Goal: Task Accomplishment & Management: Use online tool/utility

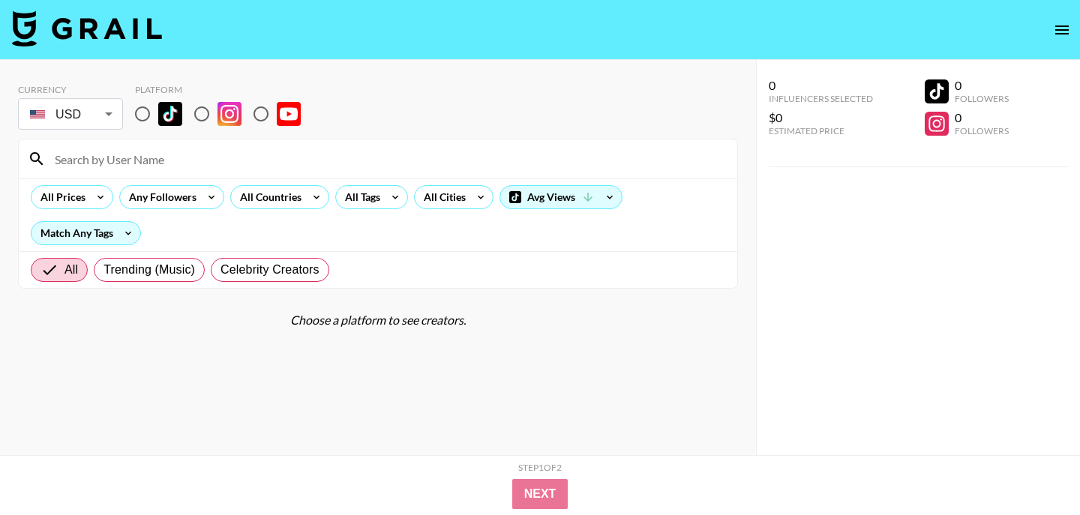
click at [147, 119] on input "radio" at bounding box center [142, 113] width 31 height 31
radio input "true"
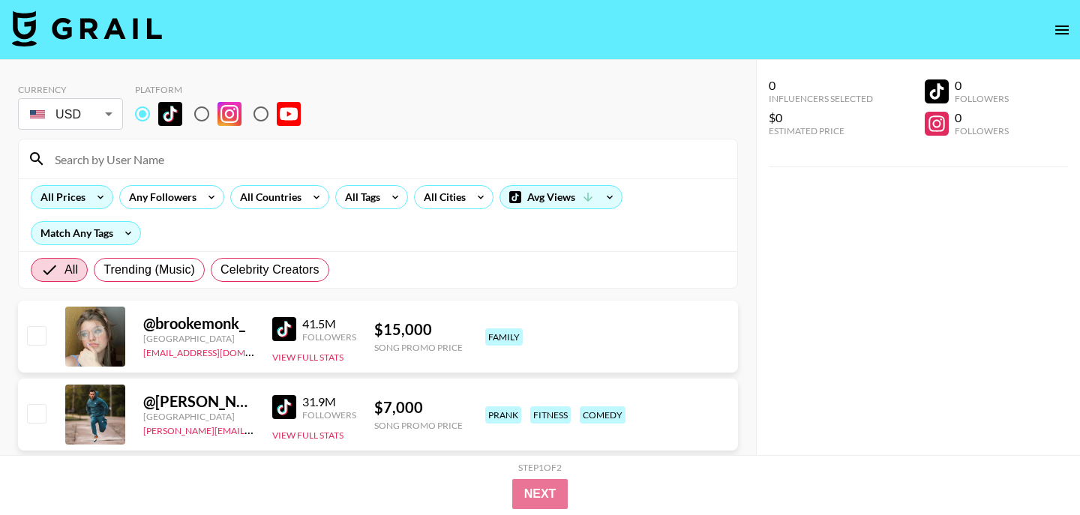
click at [76, 196] on div "All Prices" at bounding box center [59, 197] width 57 height 22
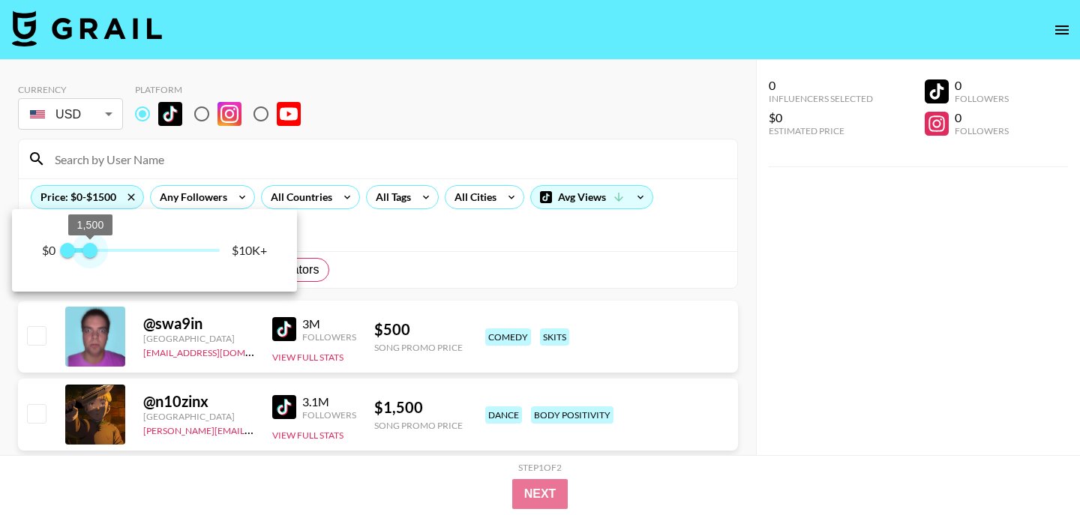
type input "1000"
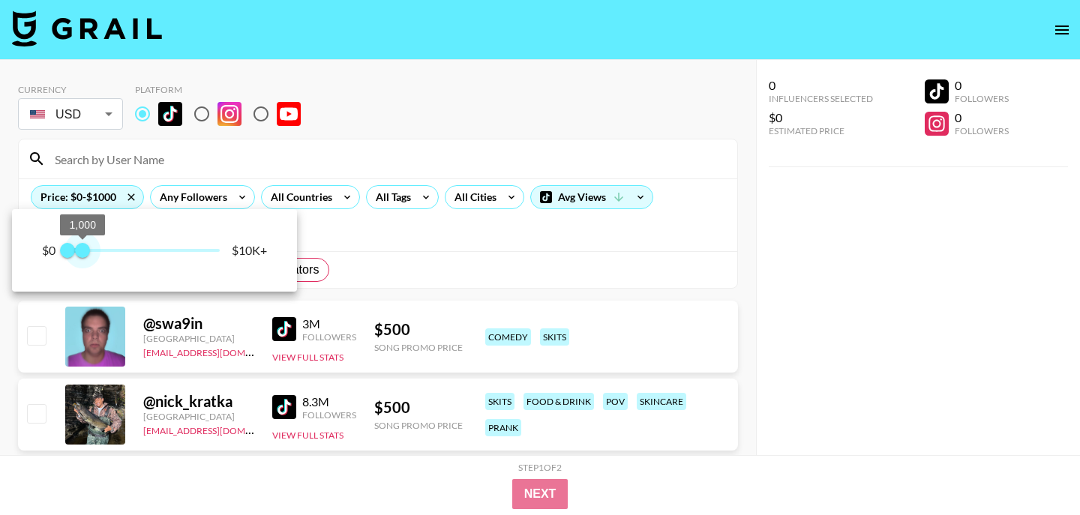
drag, startPoint x: 220, startPoint y: 249, endPoint x: 82, endPoint y: 247, distance: 138.0
click at [82, 247] on span "1,000" at bounding box center [82, 250] width 15 height 15
click at [403, 198] on div at bounding box center [540, 257] width 1080 height 515
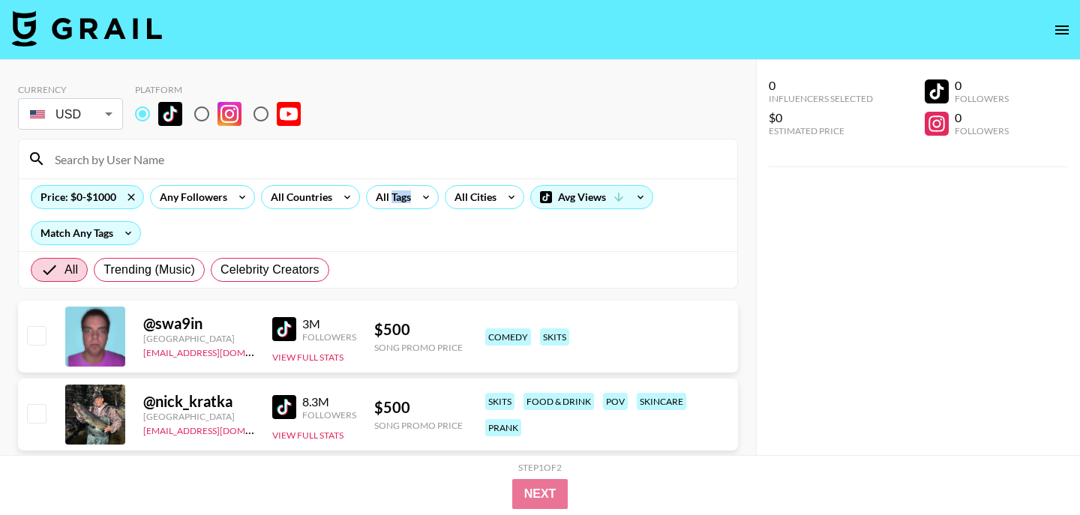
click at [403, 198] on div "All Tags" at bounding box center [390, 197] width 47 height 22
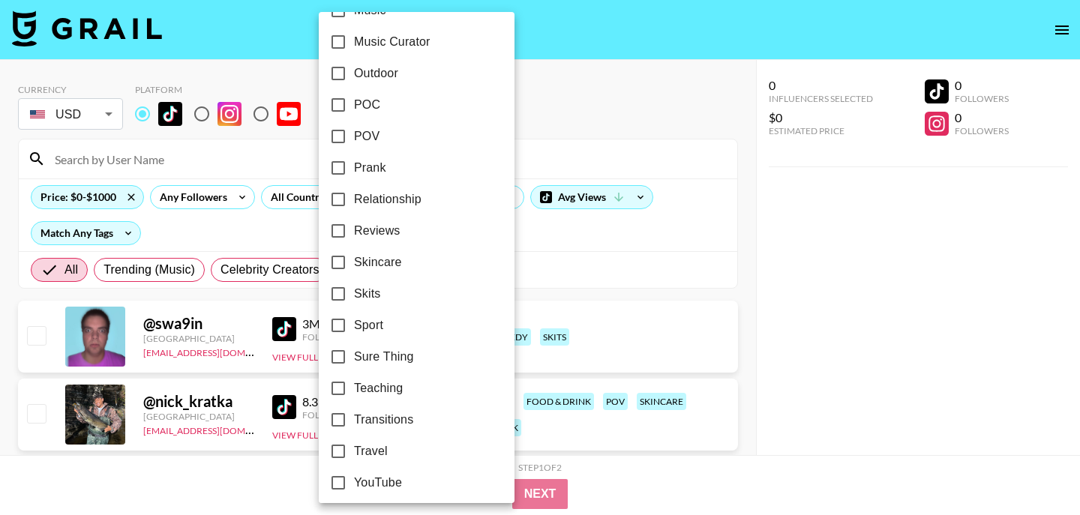
scroll to position [919, 0]
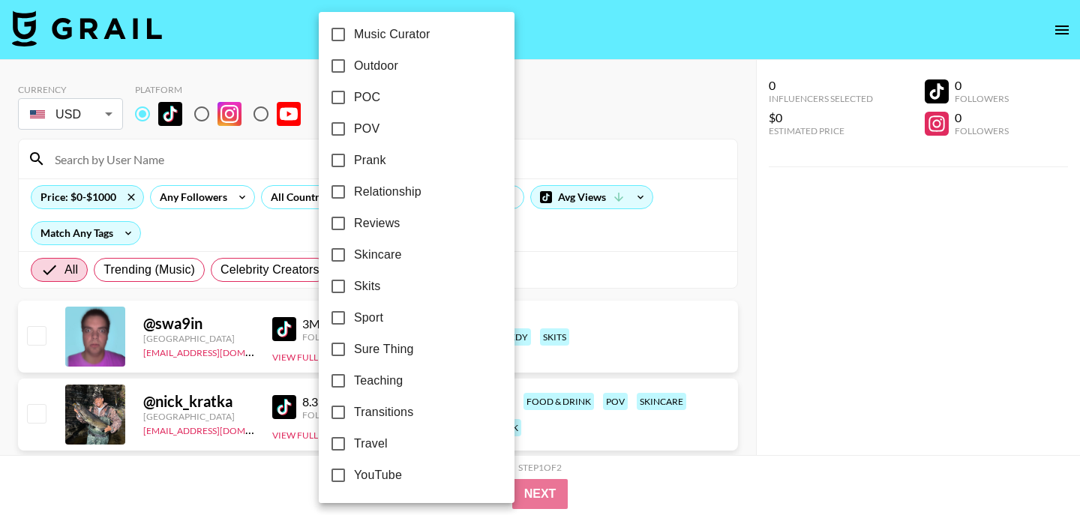
click at [339, 130] on input "POV" at bounding box center [337, 128] width 31 height 31
checkbox input "true"
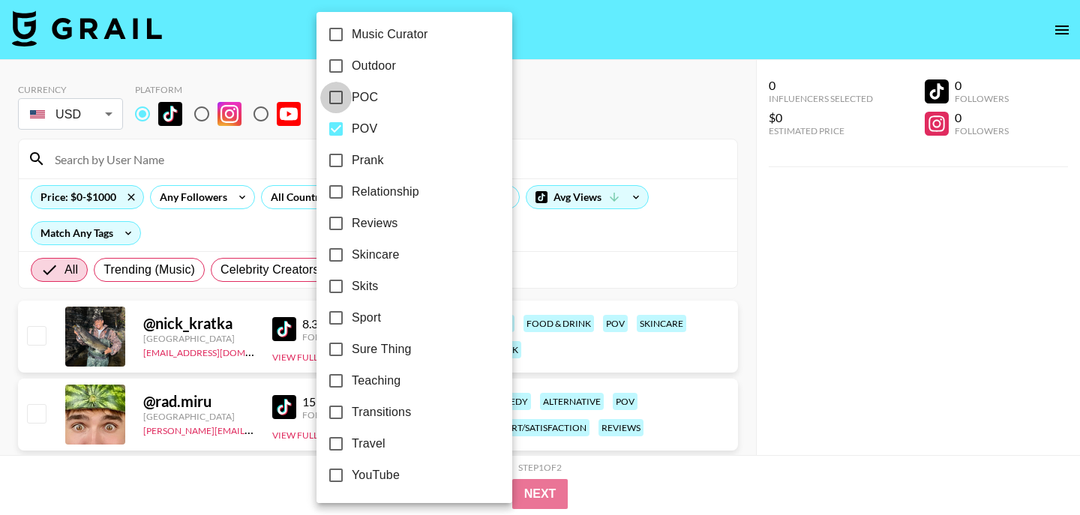
click at [341, 97] on input "POC" at bounding box center [335, 97] width 31 height 31
checkbox input "true"
click at [571, 102] on div at bounding box center [540, 257] width 1080 height 515
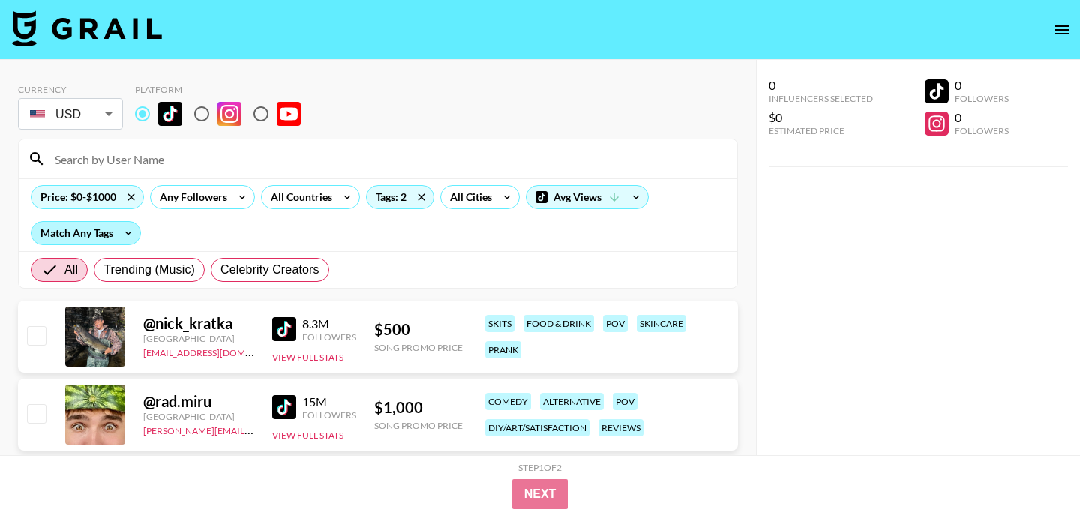
click at [115, 236] on div "Match Any Tags" at bounding box center [85, 233] width 109 height 22
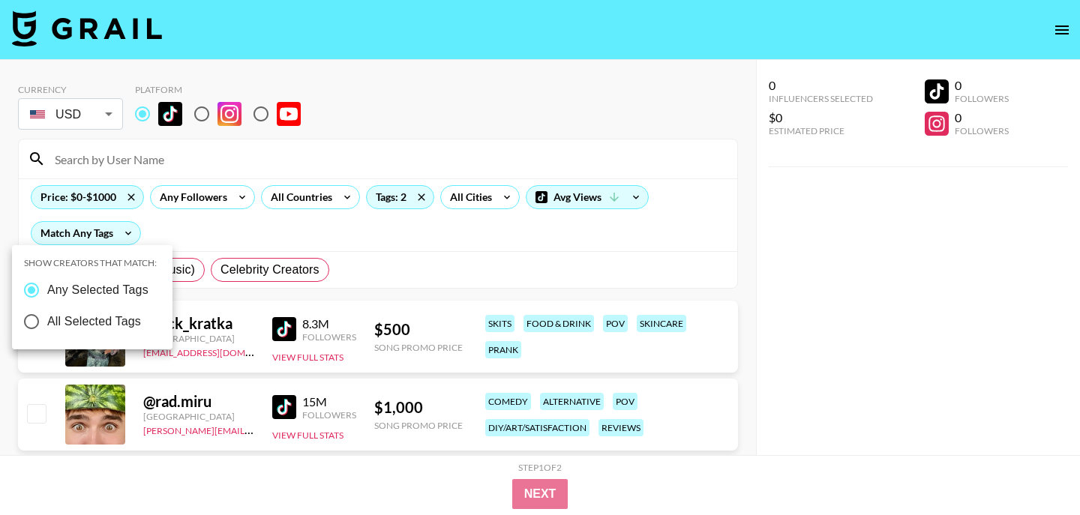
click at [90, 319] on span "All Selected Tags" at bounding box center [94, 322] width 94 height 18
click at [47, 319] on input "All Selected Tags" at bounding box center [31, 321] width 31 height 31
radio input "true"
radio input "false"
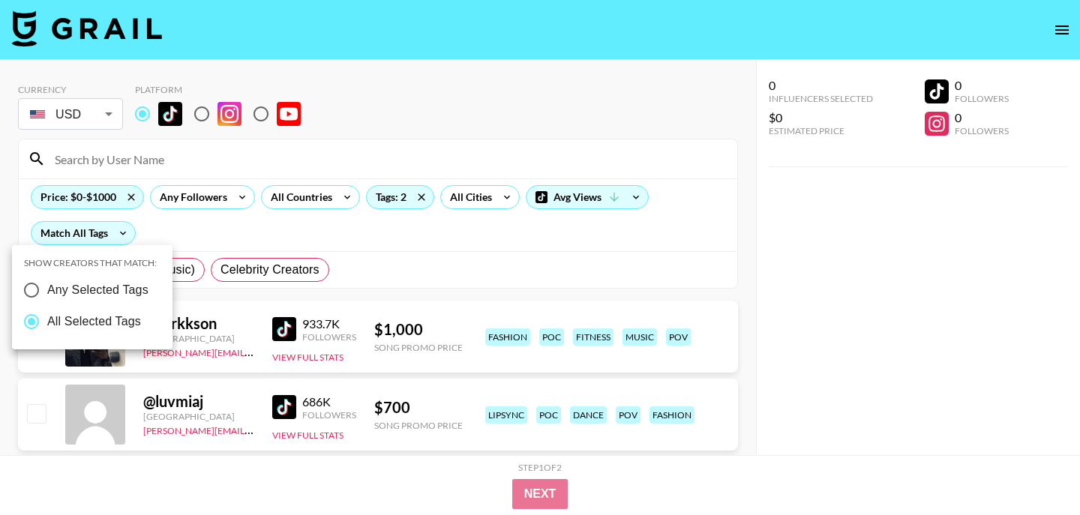
click at [716, 305] on div at bounding box center [540, 257] width 1080 height 515
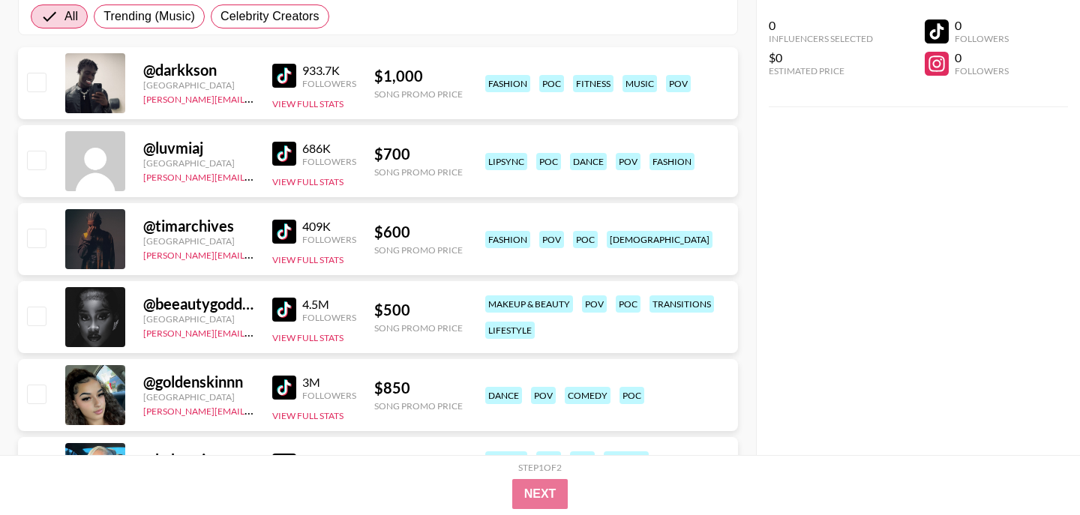
scroll to position [256, 0]
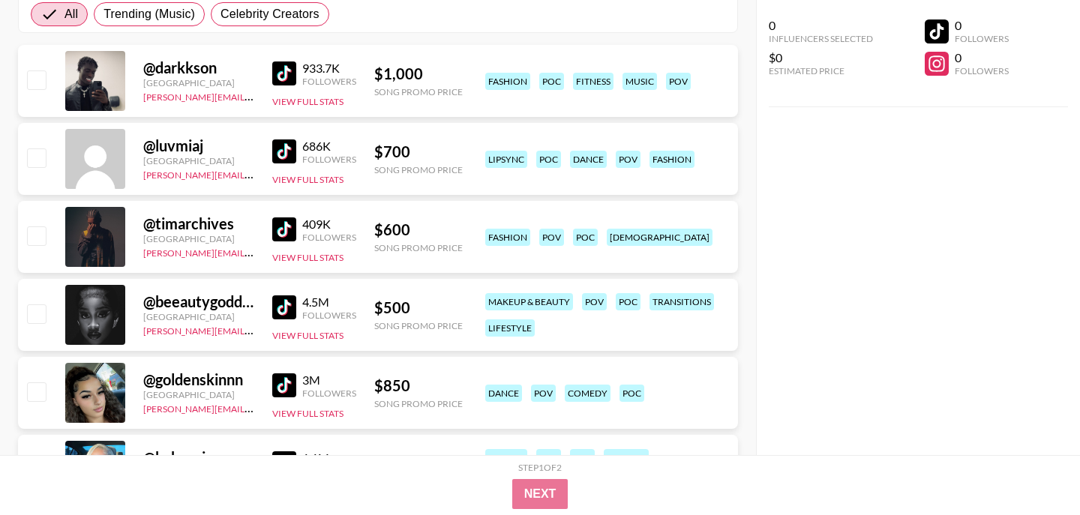
click at [280, 149] on img at bounding box center [284, 151] width 24 height 24
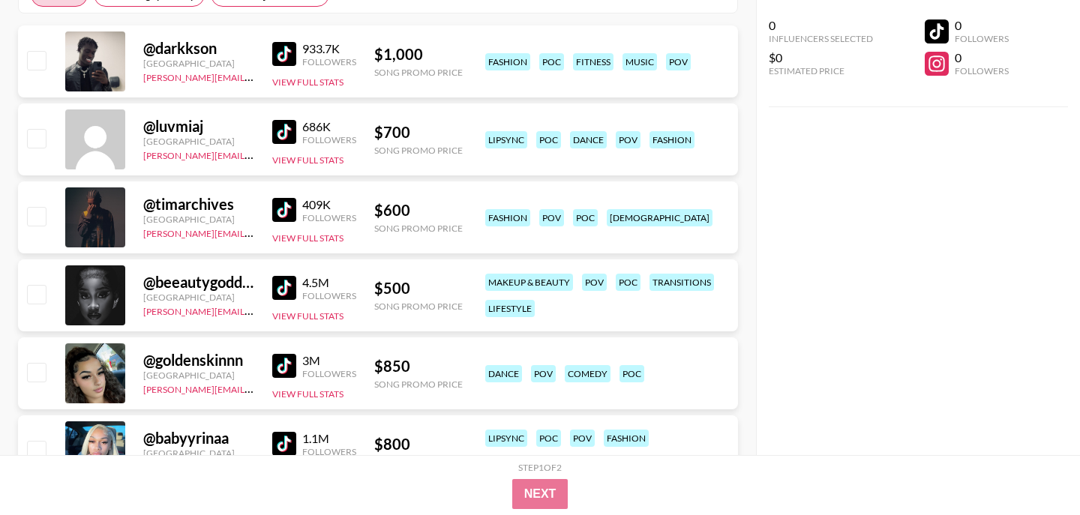
scroll to position [0, 0]
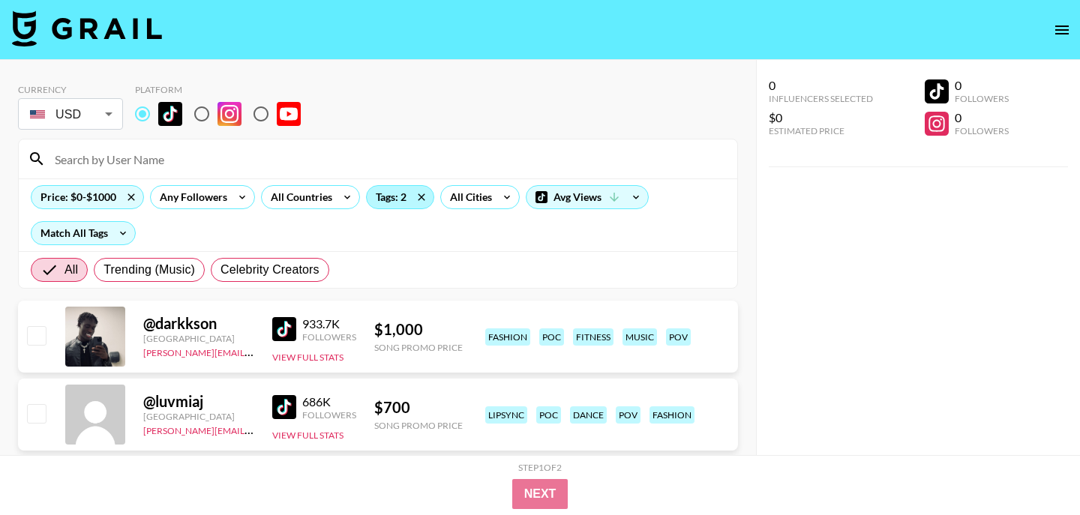
click at [401, 198] on div "Tags: 2" at bounding box center [400, 197] width 67 height 22
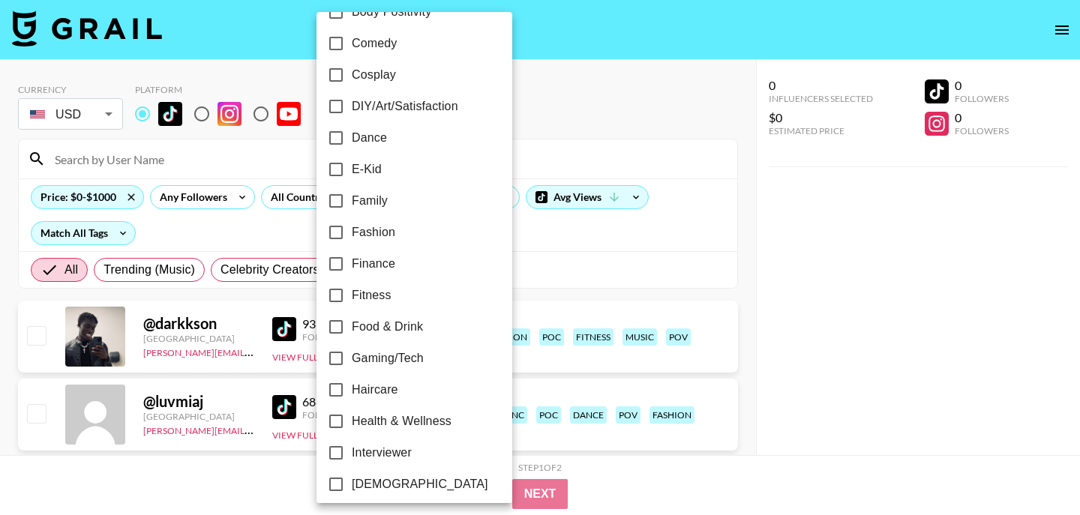
scroll to position [919, 0]
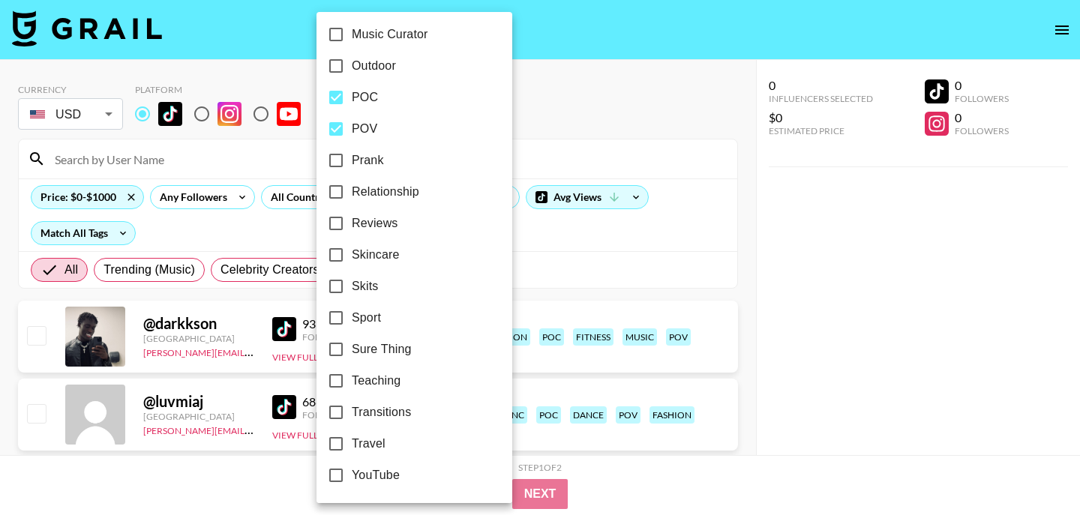
click at [334, 94] on input "POC" at bounding box center [335, 97] width 31 height 31
checkbox input "false"
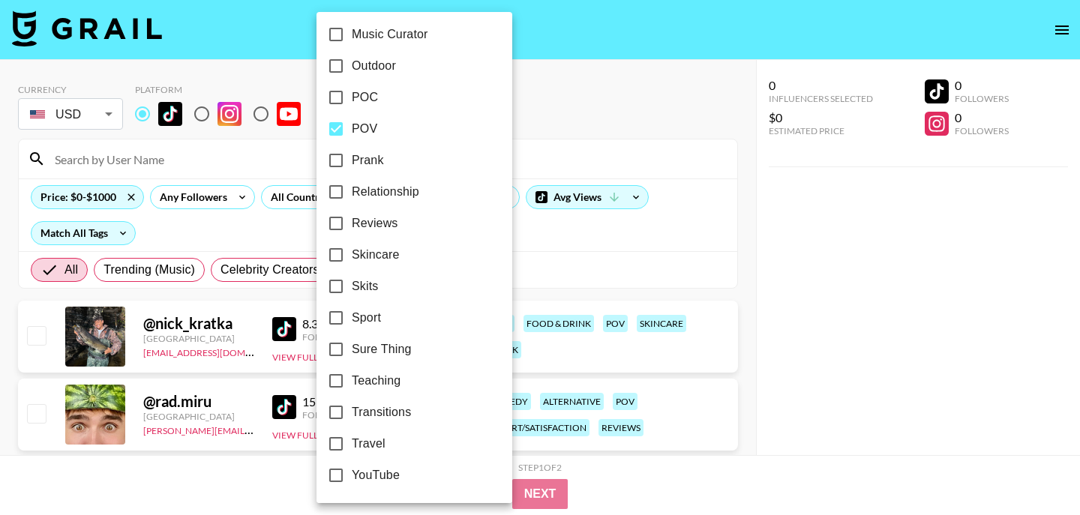
click at [527, 98] on div at bounding box center [540, 257] width 1080 height 515
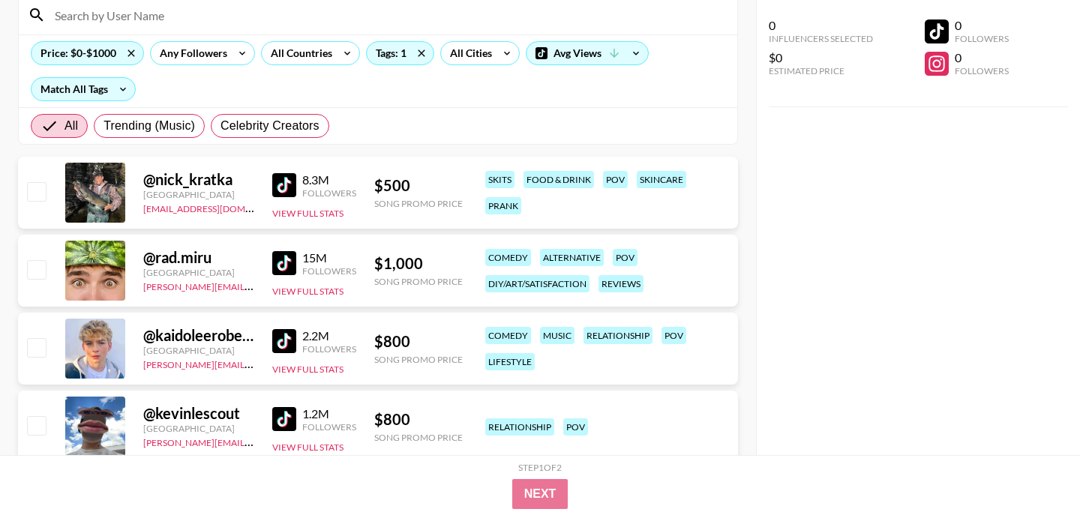
scroll to position [0, 0]
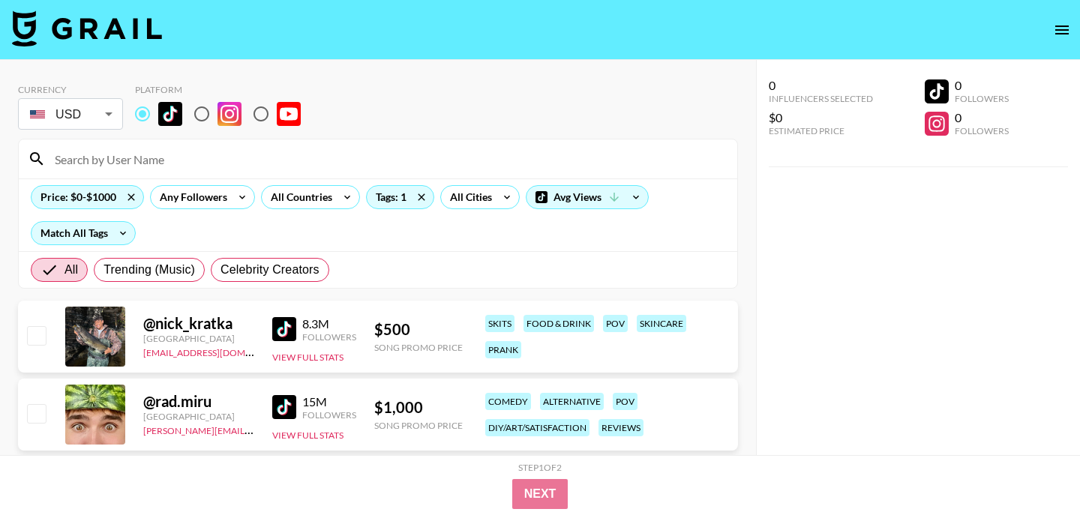
click at [394, 211] on div "Price: $0-$1000 Any Followers All Countries Tags: 1 All Cities Avg Views Match …" at bounding box center [378, 214] width 718 height 73
click at [397, 197] on div "Tags: 1" at bounding box center [400, 197] width 67 height 22
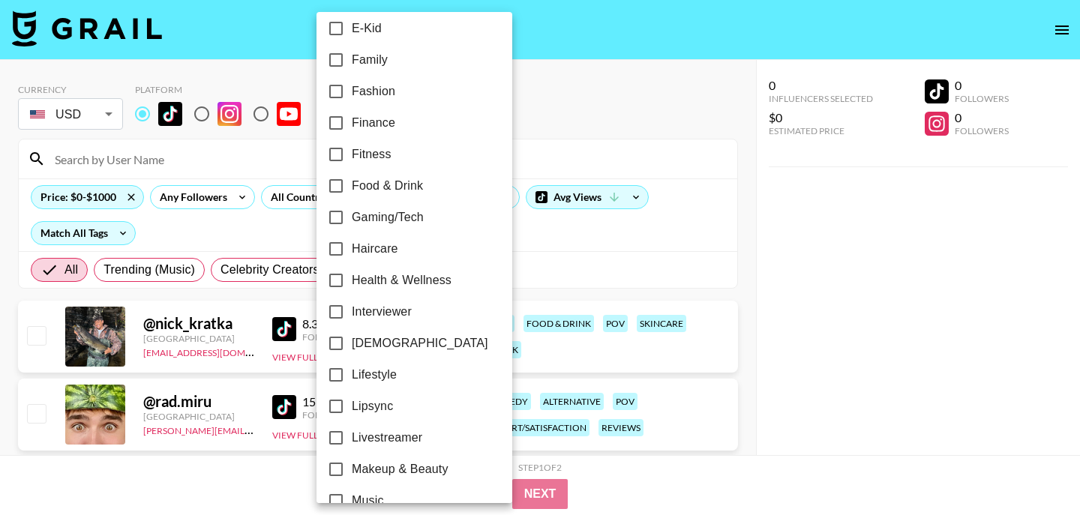
scroll to position [919, 0]
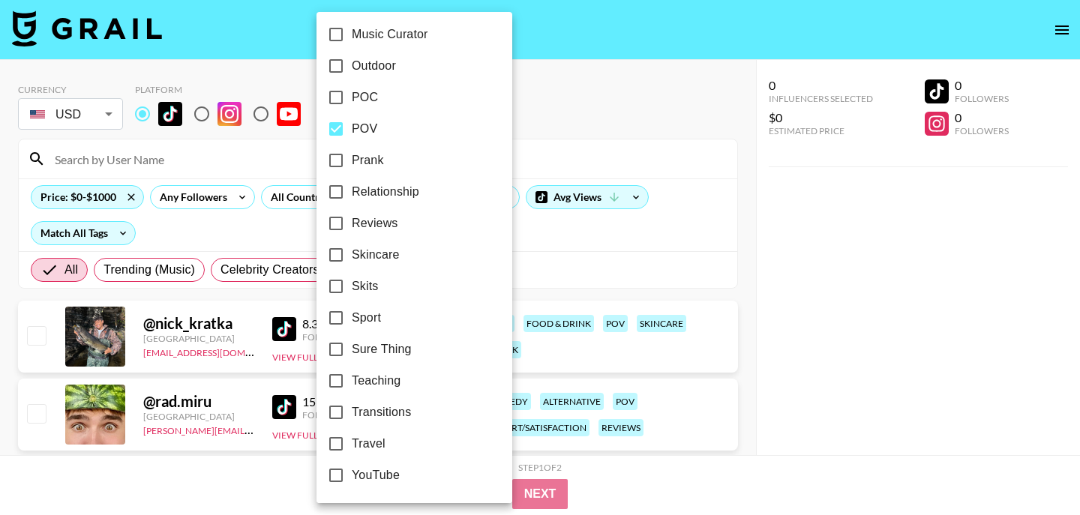
click at [361, 134] on span "POV" at bounding box center [364, 129] width 25 height 18
click at [352, 134] on input "POV" at bounding box center [335, 128] width 31 height 31
checkbox input "false"
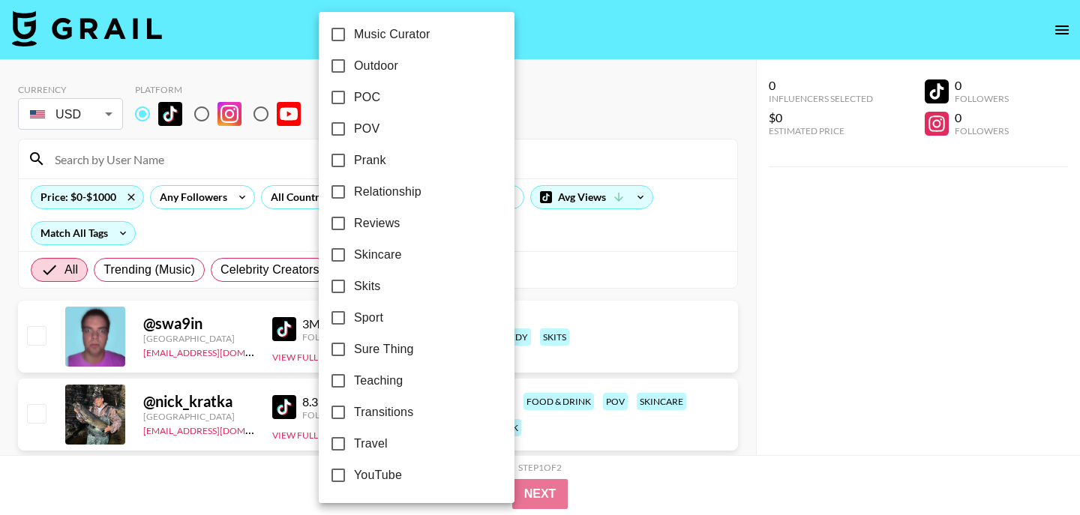
click at [342, 101] on input "POC" at bounding box center [337, 97] width 31 height 31
checkbox input "true"
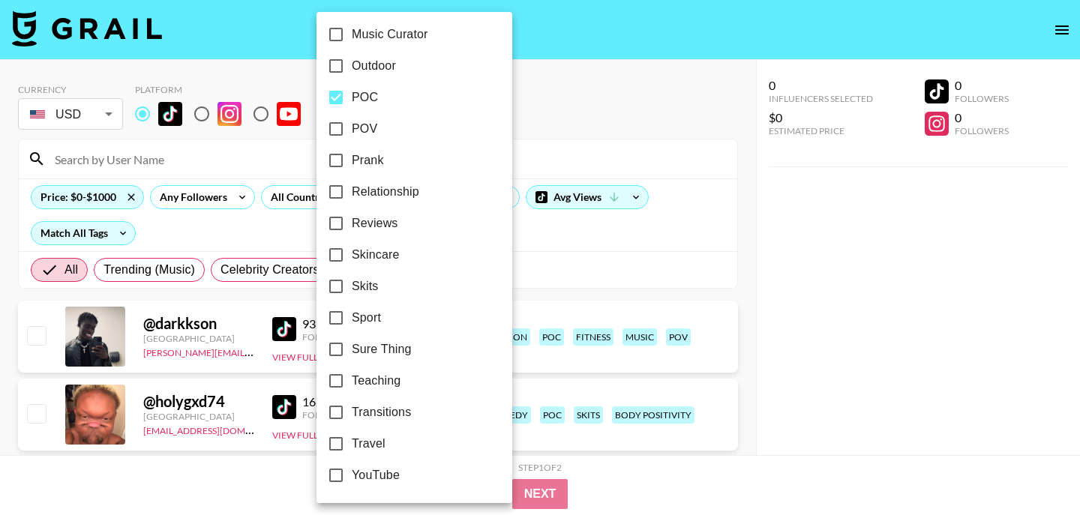
click at [579, 119] on div at bounding box center [540, 257] width 1080 height 515
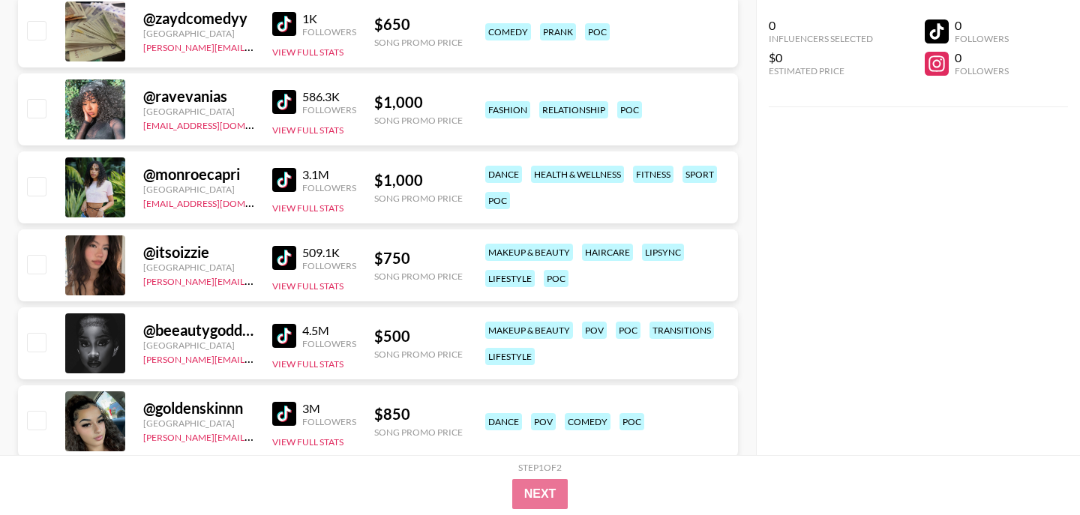
scroll to position [1320, 0]
click at [292, 178] on img at bounding box center [284, 179] width 24 height 24
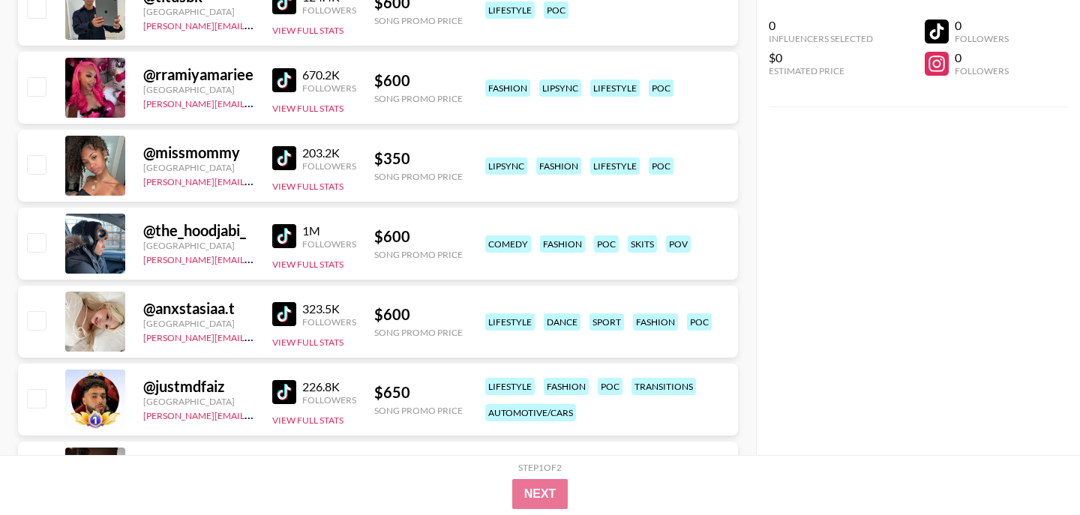
scroll to position [2534, 0]
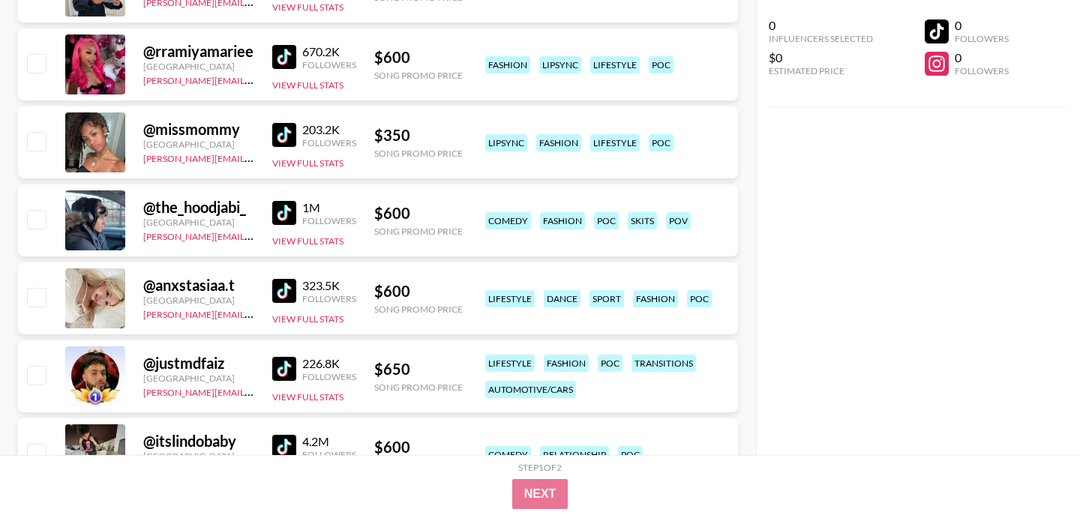
click at [286, 50] on img at bounding box center [284, 57] width 24 height 24
click at [282, 136] on img at bounding box center [284, 135] width 24 height 24
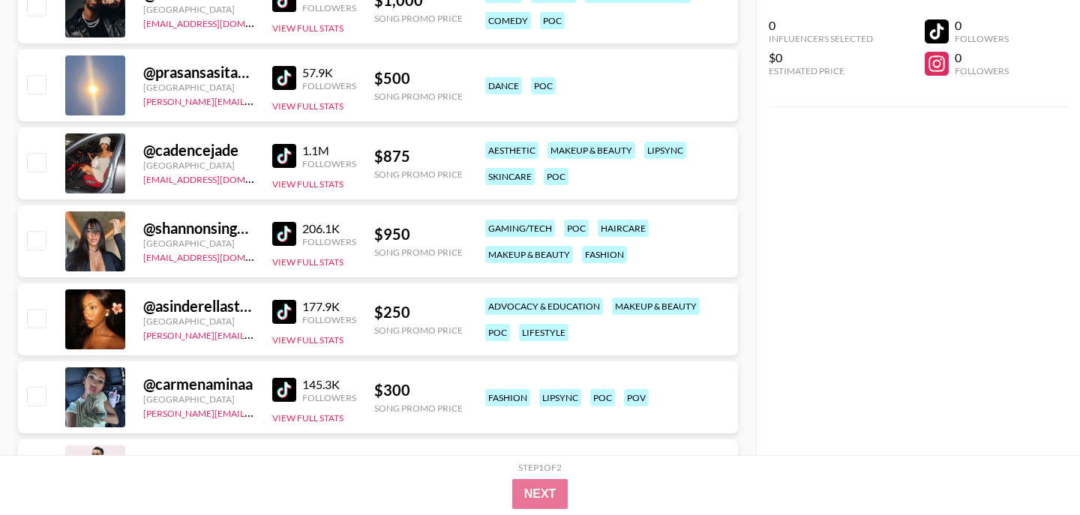
scroll to position [3060, 0]
click at [285, 148] on img at bounding box center [284, 155] width 24 height 24
click at [287, 233] on img at bounding box center [284, 233] width 24 height 24
click at [275, 316] on img at bounding box center [284, 311] width 24 height 24
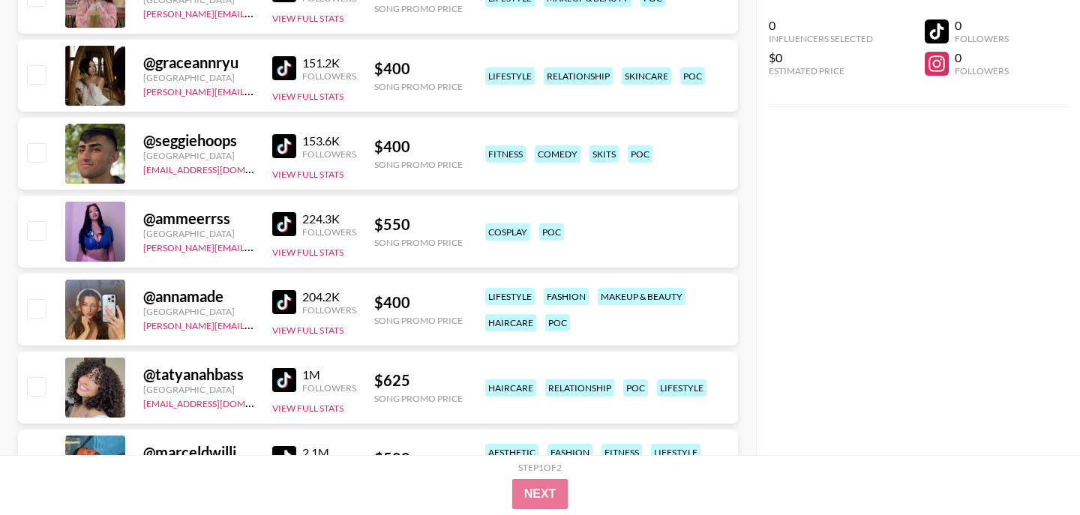
scroll to position [4022, 0]
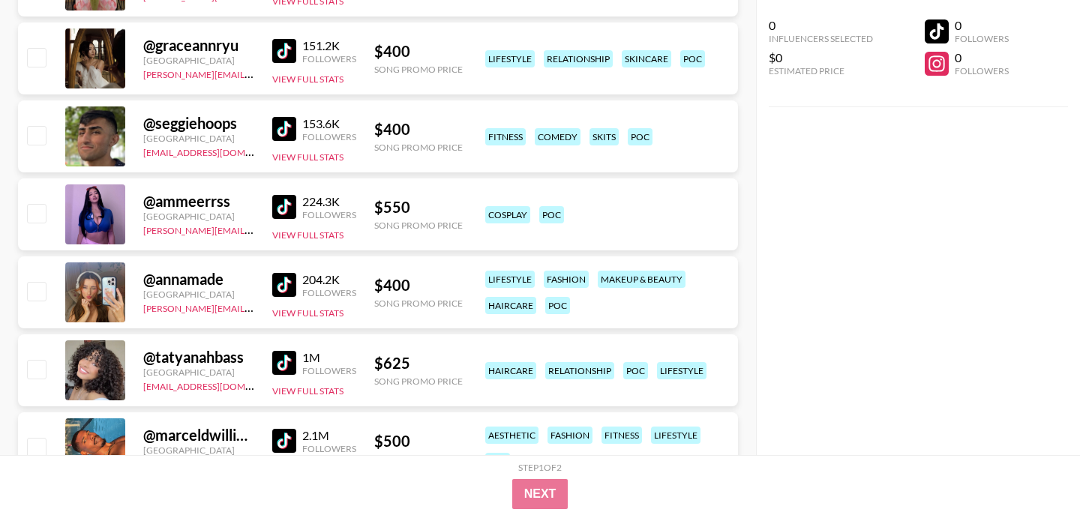
click at [286, 364] on img at bounding box center [284, 363] width 24 height 24
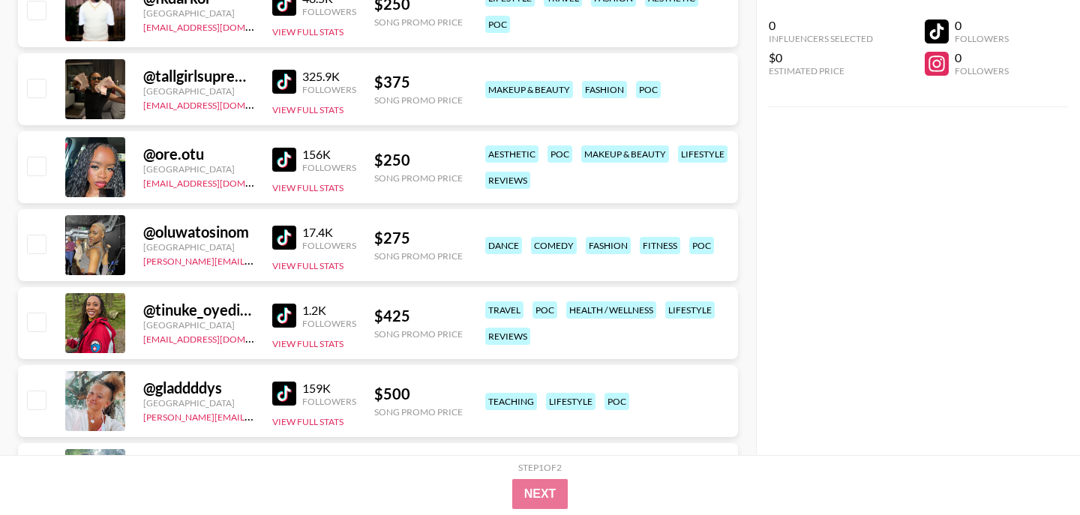
scroll to position [4795, 0]
